Goal: Task Accomplishment & Management: Manage account settings

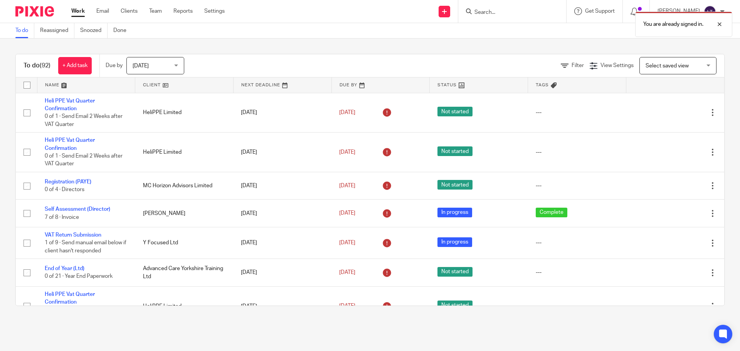
click at [555, 10] on div "You are already signed in." at bounding box center [551, 22] width 362 height 29
click at [722, 24] on div at bounding box center [713, 24] width 21 height 9
click at [511, 12] on input "Search" at bounding box center [508, 12] width 69 height 7
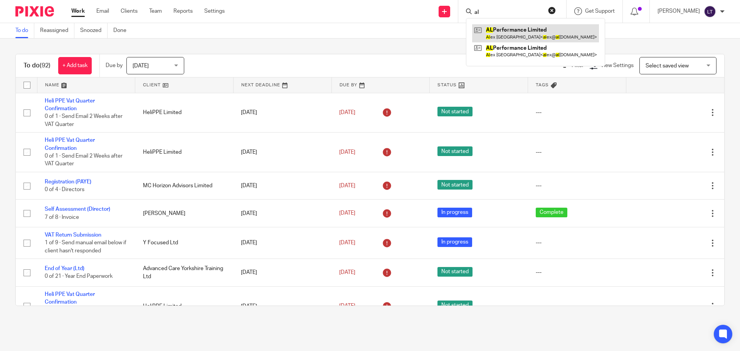
type input "al"
click at [523, 35] on link at bounding box center [535, 33] width 127 height 18
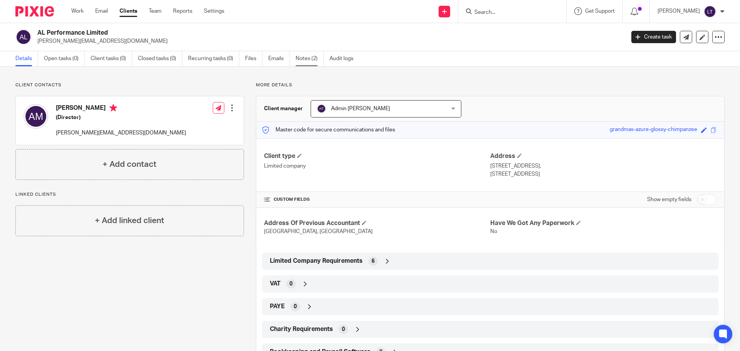
click at [310, 57] on link "Notes (2)" at bounding box center [310, 58] width 28 height 15
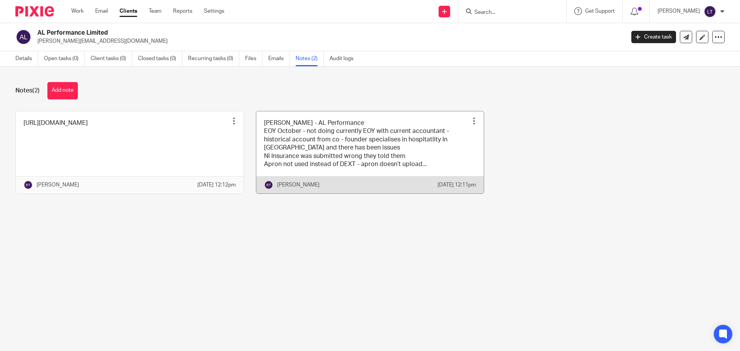
click at [431, 138] on link at bounding box center [370, 152] width 228 height 82
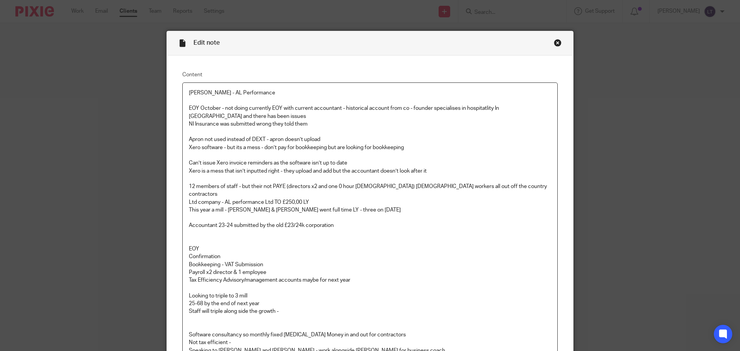
click at [278, 269] on p "Payroll x2 director & 1 employee" at bounding box center [370, 273] width 362 height 8
